Goal: Navigation & Orientation: Find specific page/section

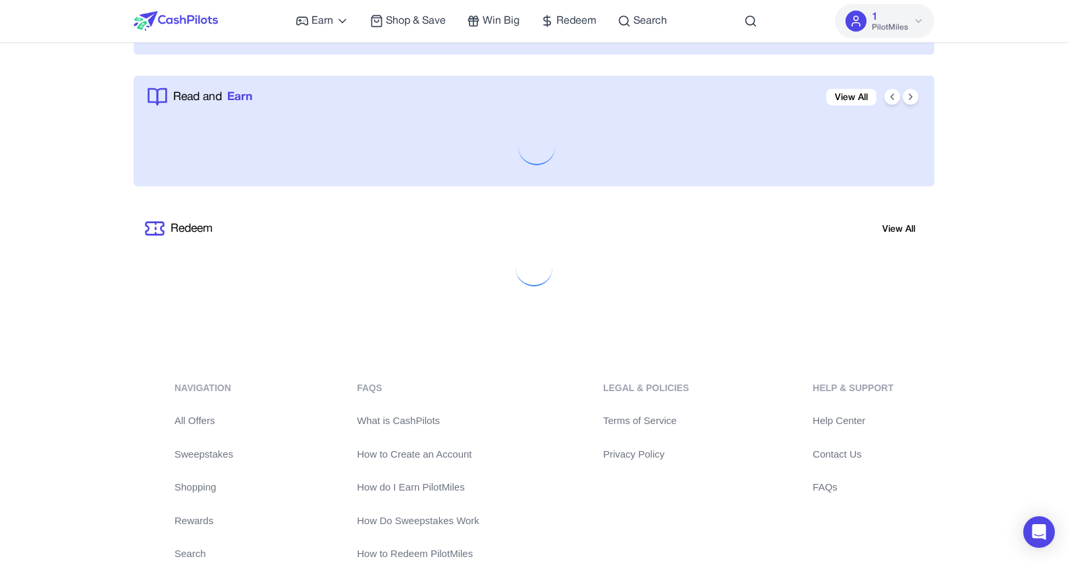
scroll to position [1446, 0]
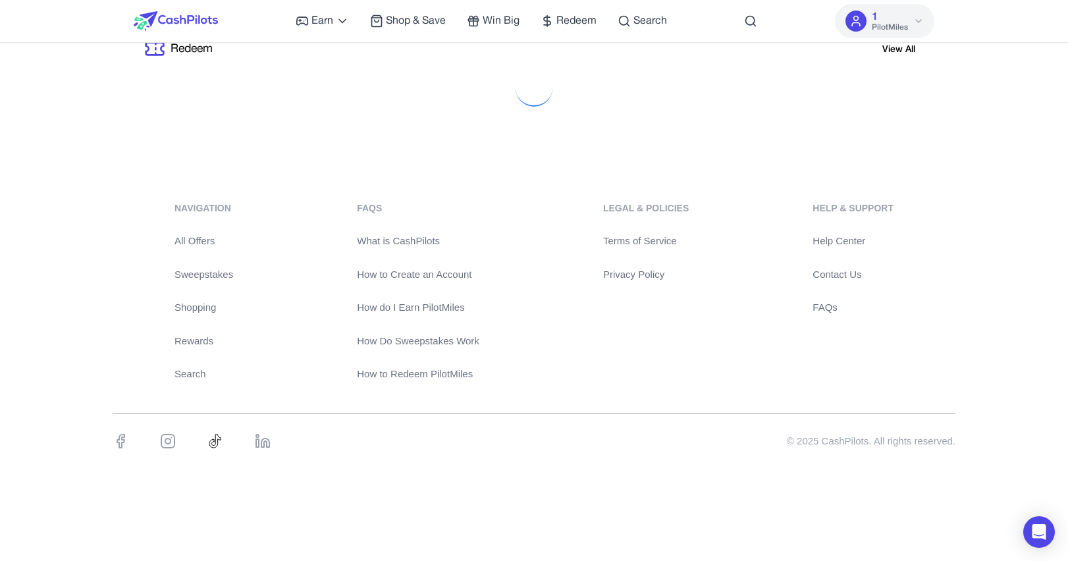
click at [623, 274] on link "Privacy Policy" at bounding box center [646, 274] width 86 height 15
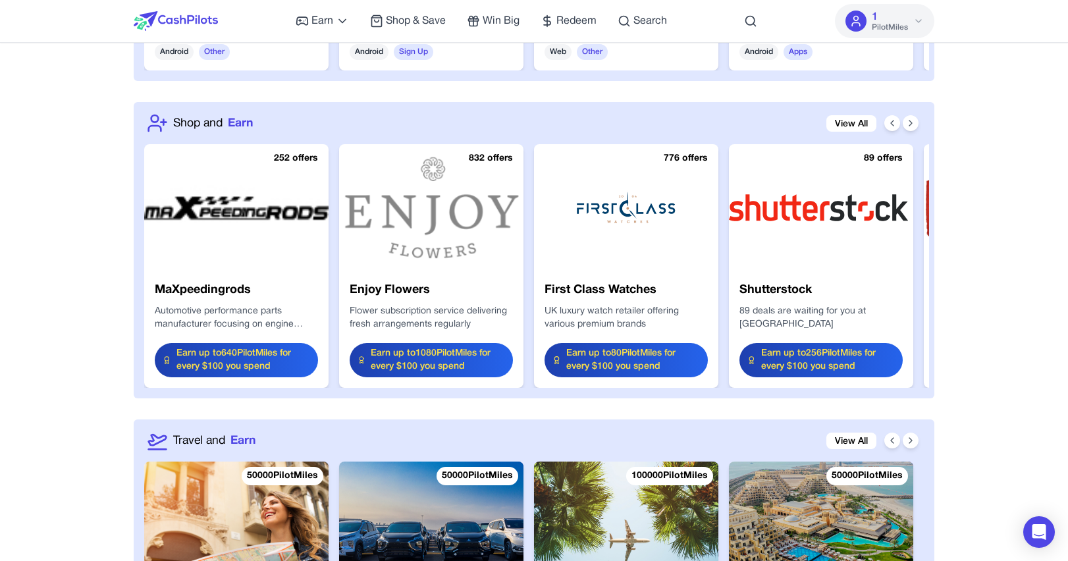
scroll to position [2564, 0]
